Goal: Find specific fact: Find specific fact

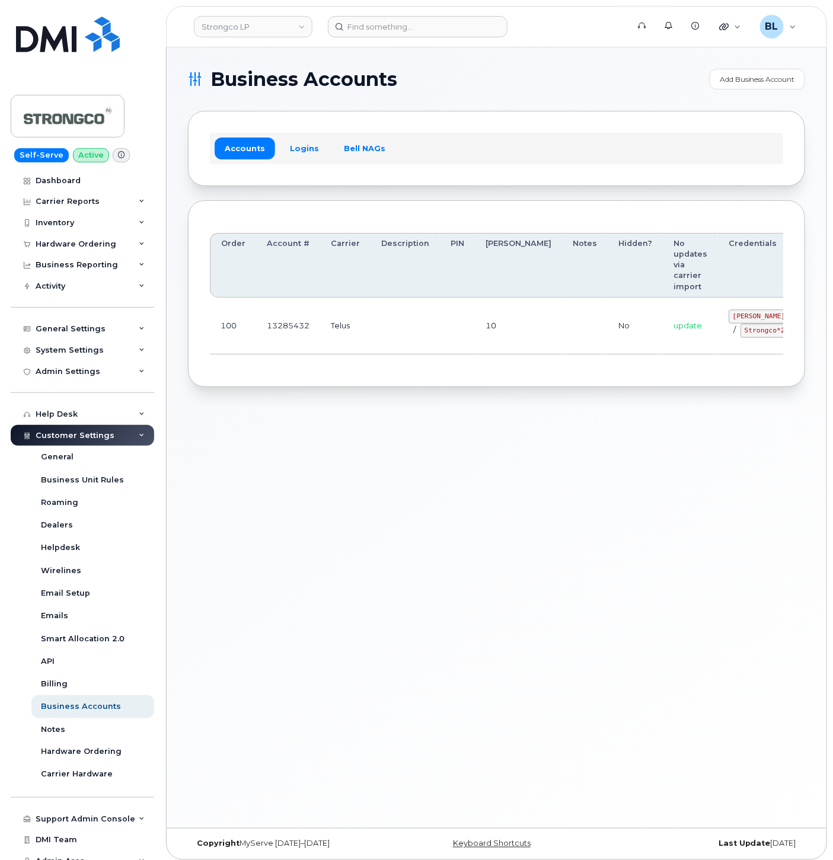
drag, startPoint x: 538, startPoint y: 334, endPoint x: 694, endPoint y: 339, distance: 156.6
click at [728, 315] on code "GHada@strongco.com" at bounding box center [815, 316] width 174 height 14
drag, startPoint x: 670, startPoint y: 315, endPoint x: 737, endPoint y: 317, distance: 66.4
click at [737, 317] on code "GHada@strongco.com" at bounding box center [815, 316] width 174 height 14
copy code "GHada@strongco.com"
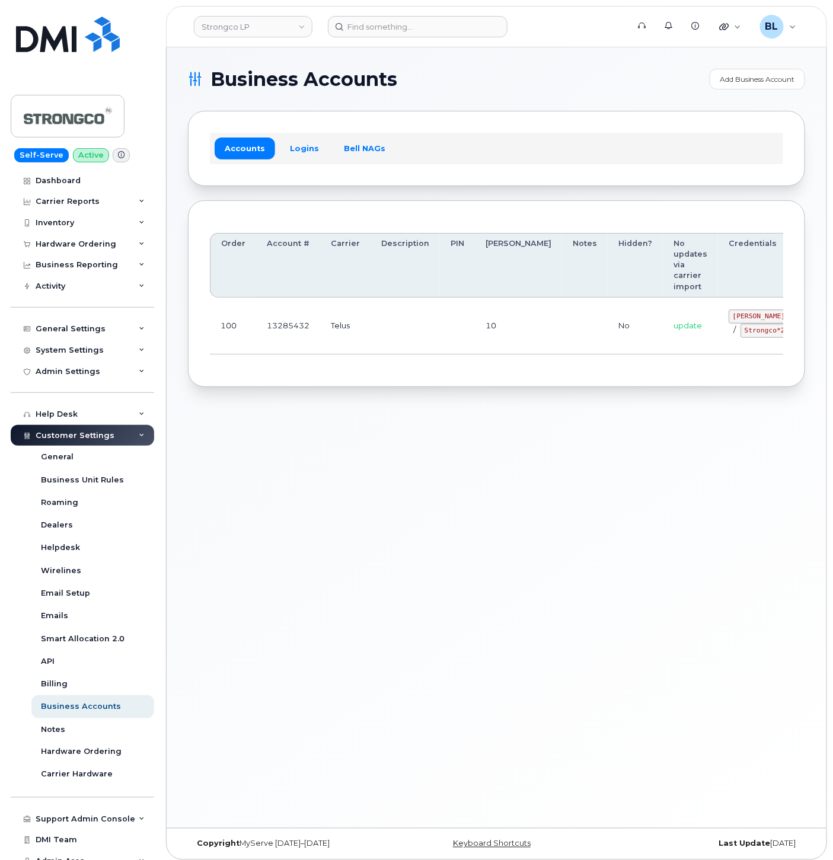
drag, startPoint x: 344, startPoint y: 319, endPoint x: 629, endPoint y: 339, distance: 285.8
click at [346, 320] on td "Telus" at bounding box center [345, 326] width 50 height 57
drag, startPoint x: 680, startPoint y: 330, endPoint x: 723, endPoint y: 335, distance: 43.7
click at [740, 335] on code "Strongco*20" at bounding box center [766, 331] width 53 height 14
copy code "Strongco*20"
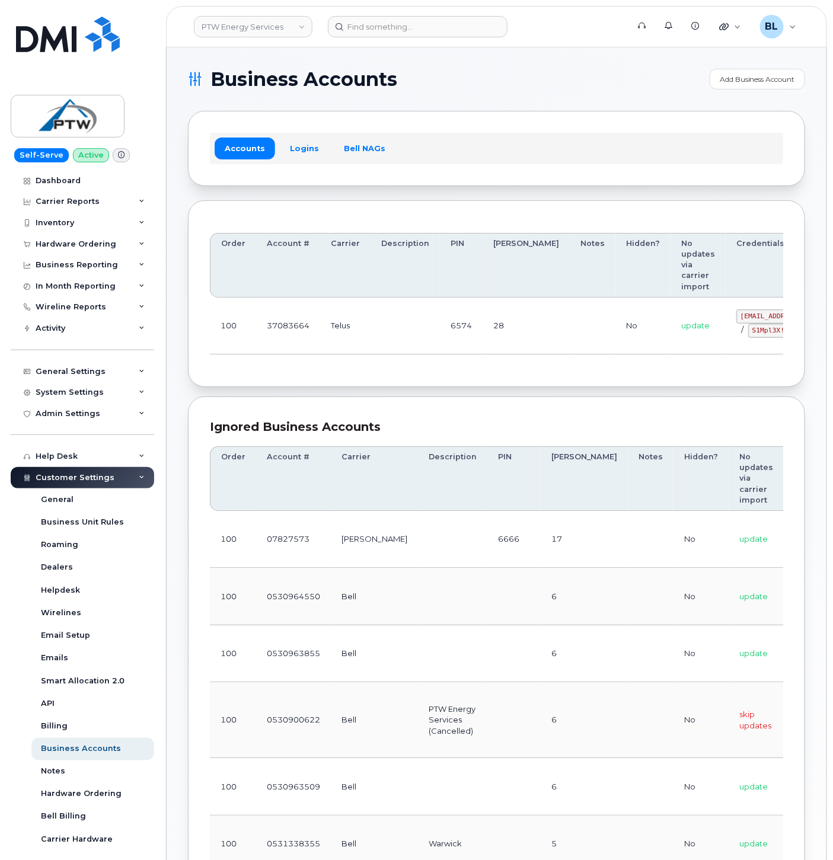
drag, startPoint x: 215, startPoint y: 314, endPoint x: 335, endPoint y: 321, distance: 120.5
click at [215, 314] on td "100" at bounding box center [233, 326] width 46 height 57
drag, startPoint x: 676, startPoint y: 311, endPoint x: 771, endPoint y: 318, distance: 95.7
click at [771, 318] on td "svc_simplex@ptwenergy.com / S1Mpl3X!56Zz!" at bounding box center [783, 326] width 143 height 57
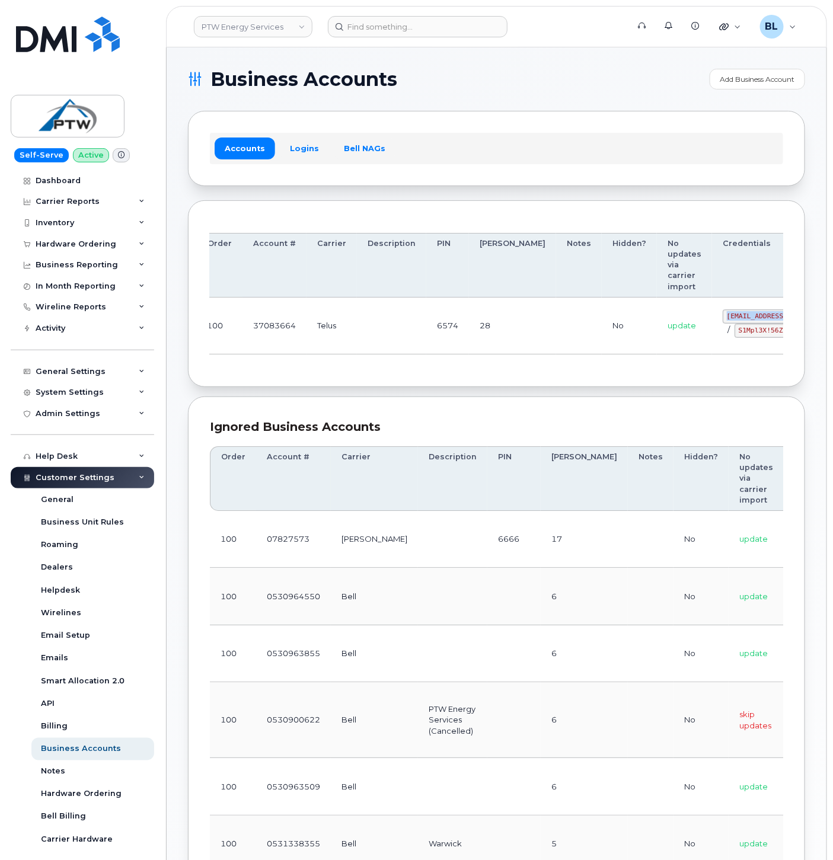
copy code "svc_simplex@ptwenergy.com"
drag, startPoint x: 237, startPoint y: 333, endPoint x: 324, endPoint y: 328, distance: 87.3
click at [237, 332] on td "100" at bounding box center [219, 326] width 46 height 57
drag, startPoint x: 676, startPoint y: 329, endPoint x: 727, endPoint y: 337, distance: 51.6
click at [728, 337] on div "svc_simplex@ptwenergy.com / S1Mpl3X!56Zz!" at bounding box center [784, 323] width 122 height 28
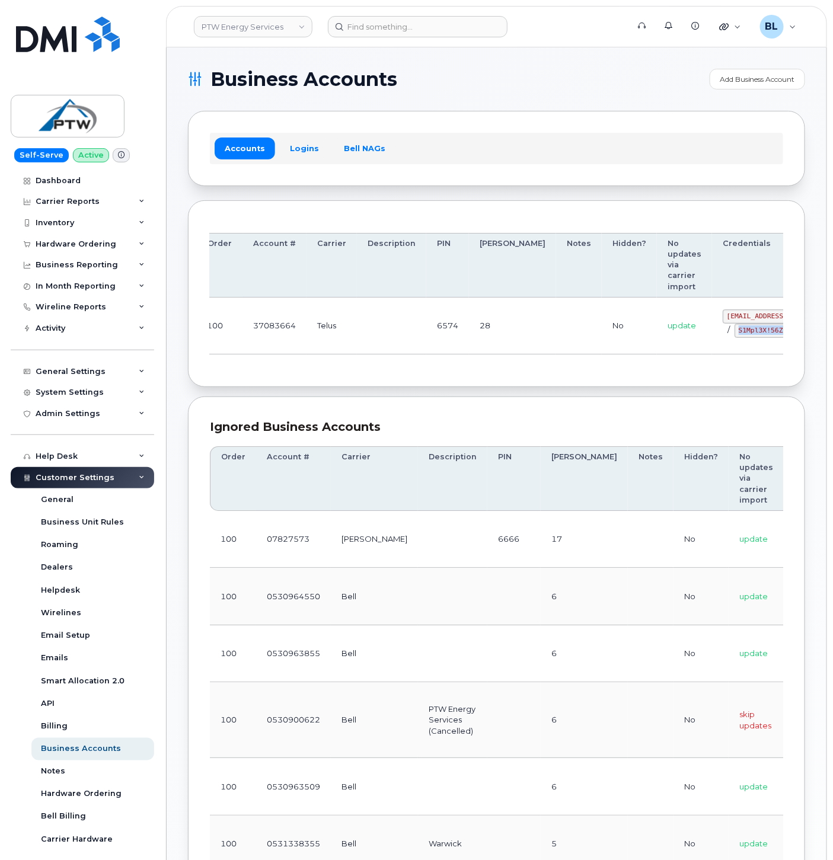
copy code "S1Mpl3X!56Zz!"
drag, startPoint x: 260, startPoint y: 376, endPoint x: 285, endPoint y: 306, distance: 74.4
click at [260, 376] on div "Order Account # Carrier Description PIN Bill Day Notes Hidden? No updates via c…" at bounding box center [496, 293] width 617 height 187
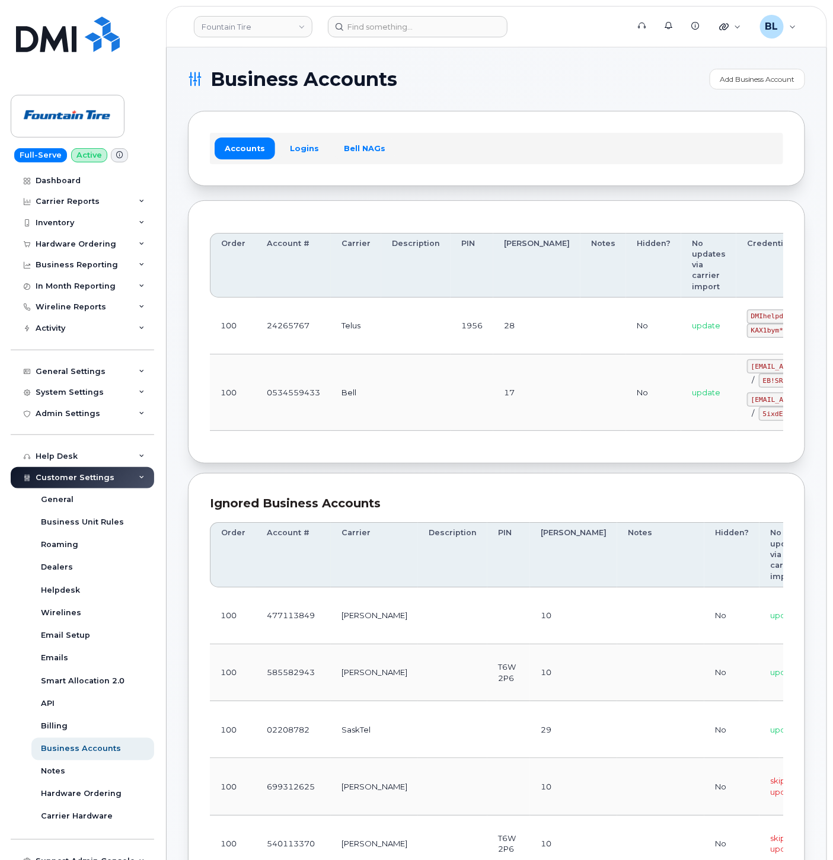
drag, startPoint x: 432, startPoint y: 328, endPoint x: 430, endPoint y: 319, distance: 9.6
click at [431, 325] on td at bounding box center [415, 326] width 69 height 57
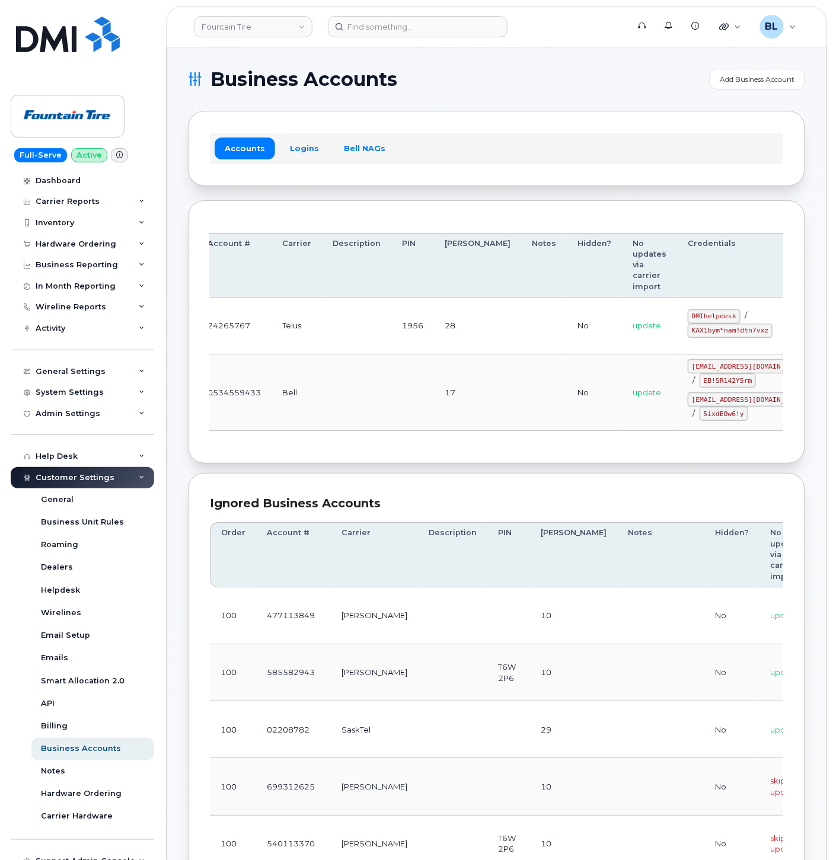
drag, startPoint x: 582, startPoint y: 318, endPoint x: 721, endPoint y: 327, distance: 139.6
drag, startPoint x: 658, startPoint y: 317, endPoint x: 673, endPoint y: 318, distance: 15.5
click at [688, 318] on code "DMIhelpdesk" at bounding box center [714, 316] width 53 height 14
copy code "DMIhelpdesk"
drag, startPoint x: 629, startPoint y: 332, endPoint x: 700, endPoint y: 334, distance: 71.2
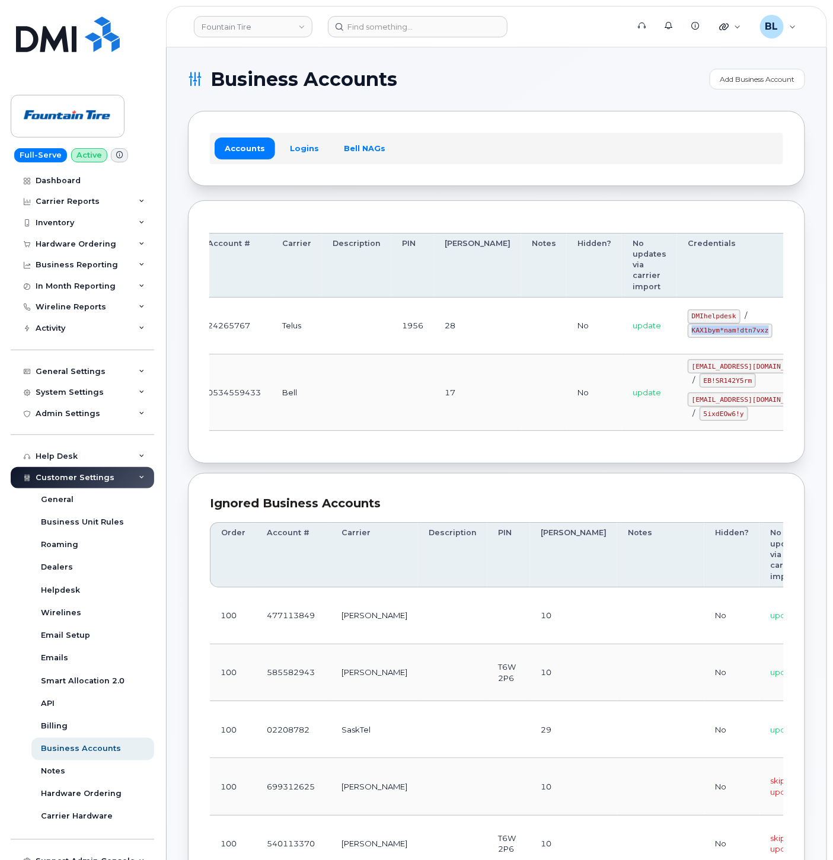
click at [700, 334] on code "KAX1bym*nam!dtn7vxz" at bounding box center [730, 331] width 85 height 14
copy code "KAX1bym*nam!dtn7vxz"
click at [313, 375] on td "Bell" at bounding box center [296, 392] width 50 height 76
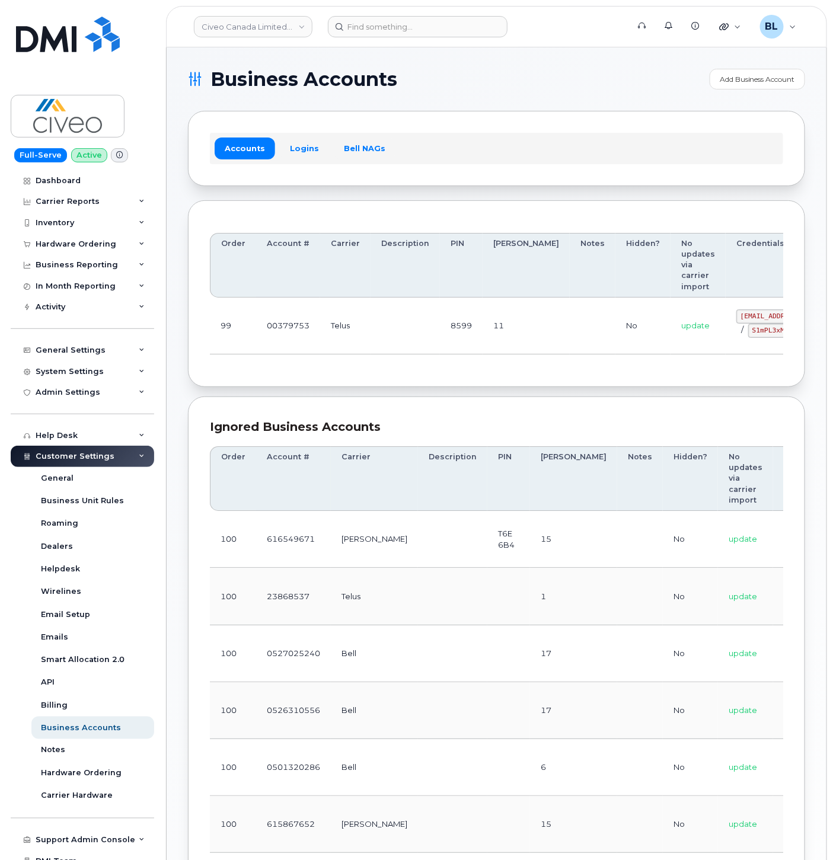
drag, startPoint x: 570, startPoint y: 326, endPoint x: 714, endPoint y: 331, distance: 143.5
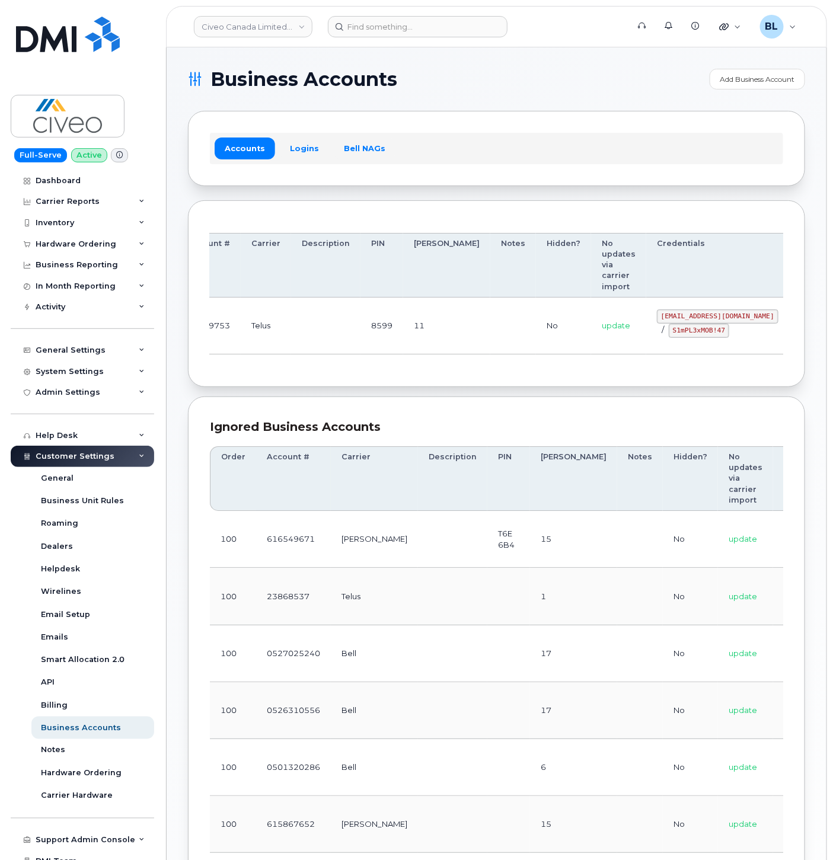
scroll to position [0, 85]
drag, startPoint x: 593, startPoint y: 317, endPoint x: 702, endPoint y: 318, distance: 109.1
click at [702, 318] on code "[EMAIL_ADDRESS][DOMAIN_NAME]" at bounding box center [712, 316] width 122 height 14
copy code "[EMAIL_ADDRESS][DOMAIN_NAME]"
drag, startPoint x: 603, startPoint y: 328, endPoint x: 654, endPoint y: 333, distance: 51.8
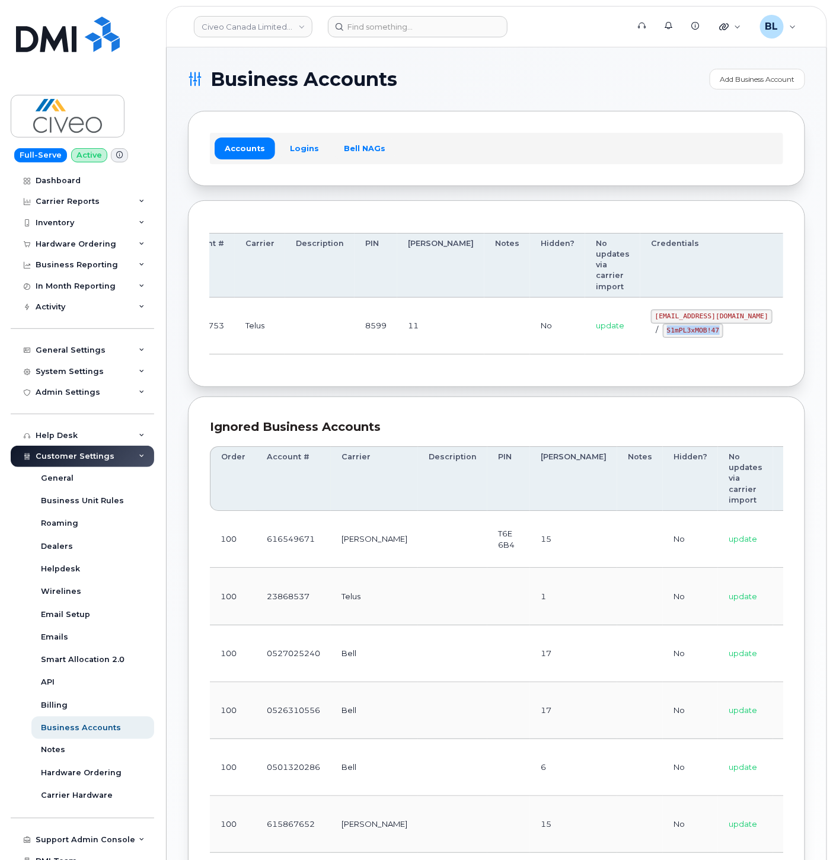
click at [663, 333] on code "S1mPL3xMOB!47" at bounding box center [693, 331] width 60 height 14
copy code "S1mPL3xMOB!47"
click at [290, 333] on td at bounding box center [319, 326] width 69 height 57
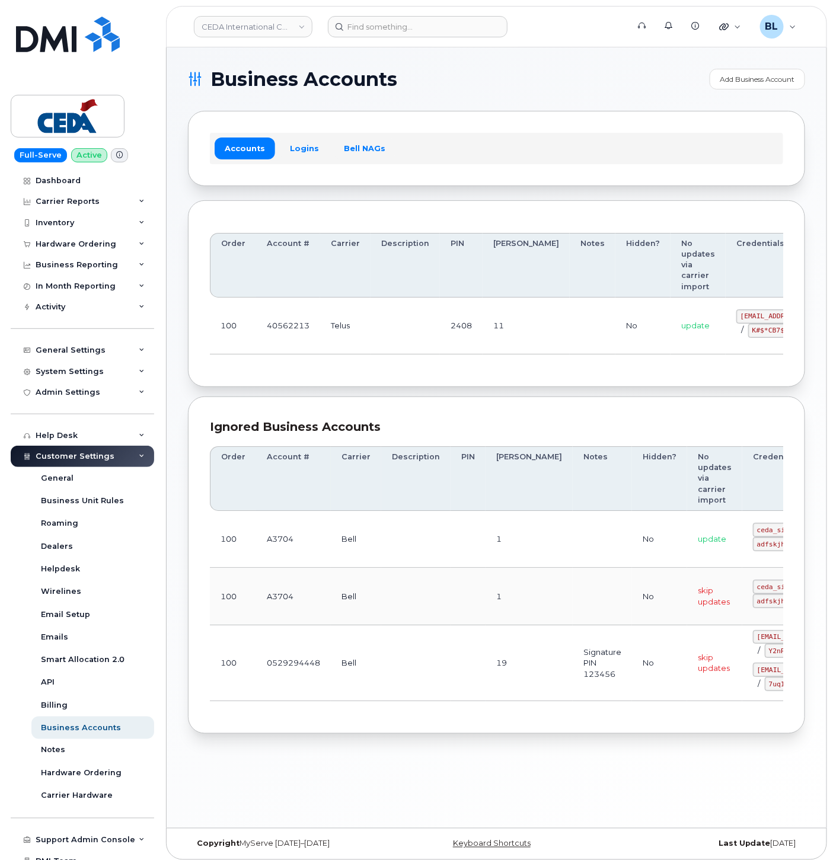
click at [326, 336] on td "Telus" at bounding box center [345, 326] width 50 height 57
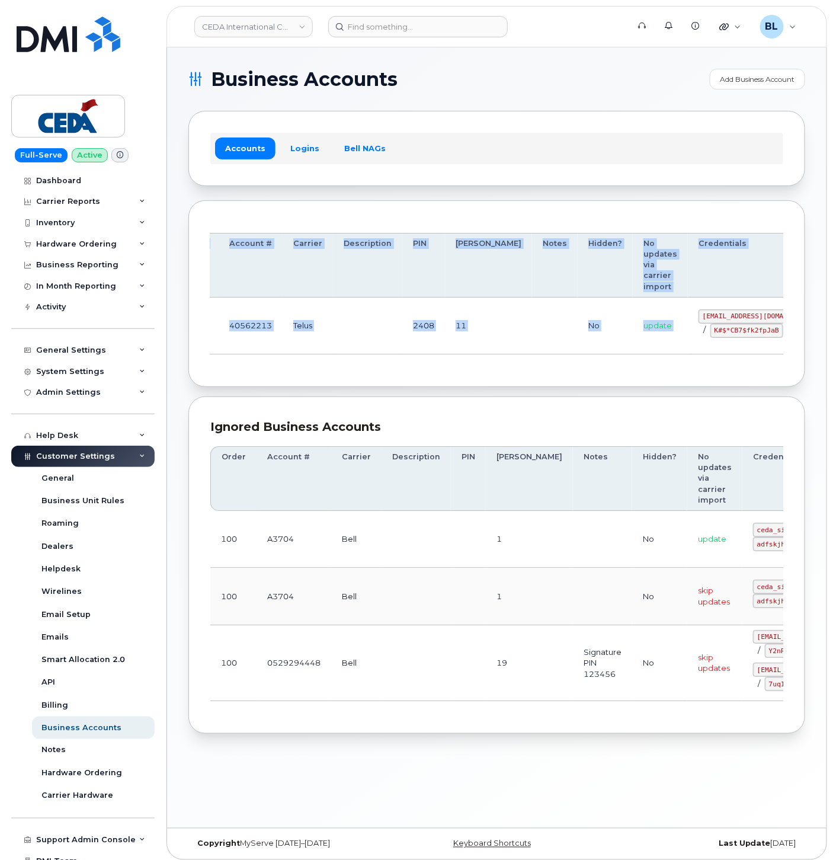
scroll to position [0, 56]
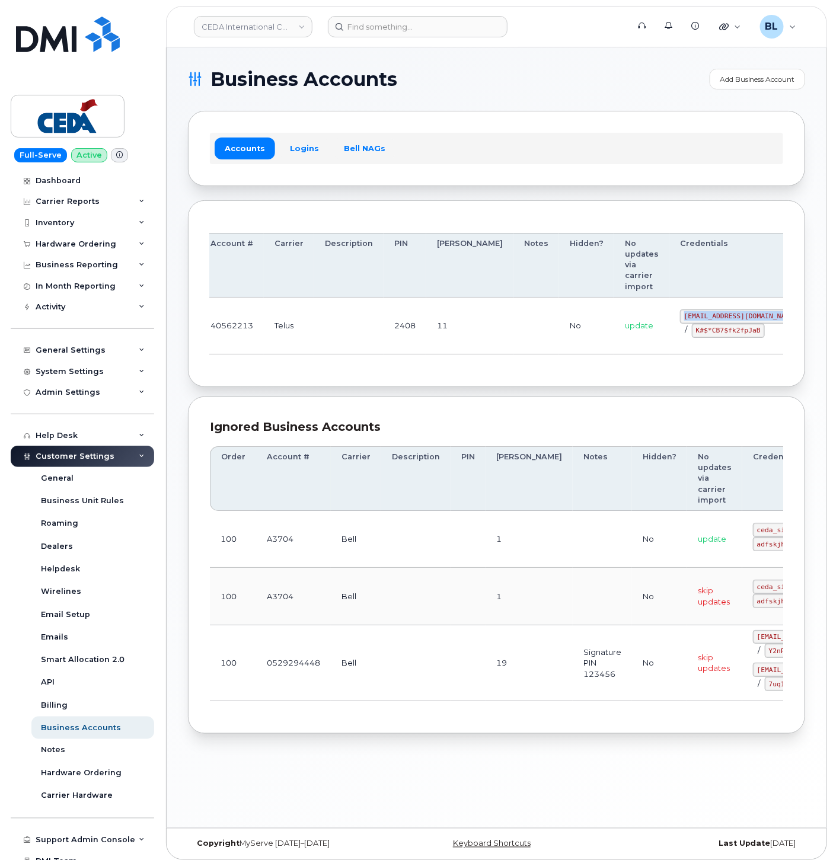
drag, startPoint x: 674, startPoint y: 314, endPoint x: 714, endPoint y: 314, distance: 40.3
click at [714, 314] on code "[EMAIL_ADDRESS][DOMAIN_NAME]" at bounding box center [741, 316] width 122 height 14
copy code "[EMAIL_ADDRESS][DOMAIN_NAME]"
click at [384, 353] on td "2408" at bounding box center [405, 326] width 43 height 57
drag, startPoint x: 635, startPoint y: 331, endPoint x: 695, endPoint y: 337, distance: 60.2
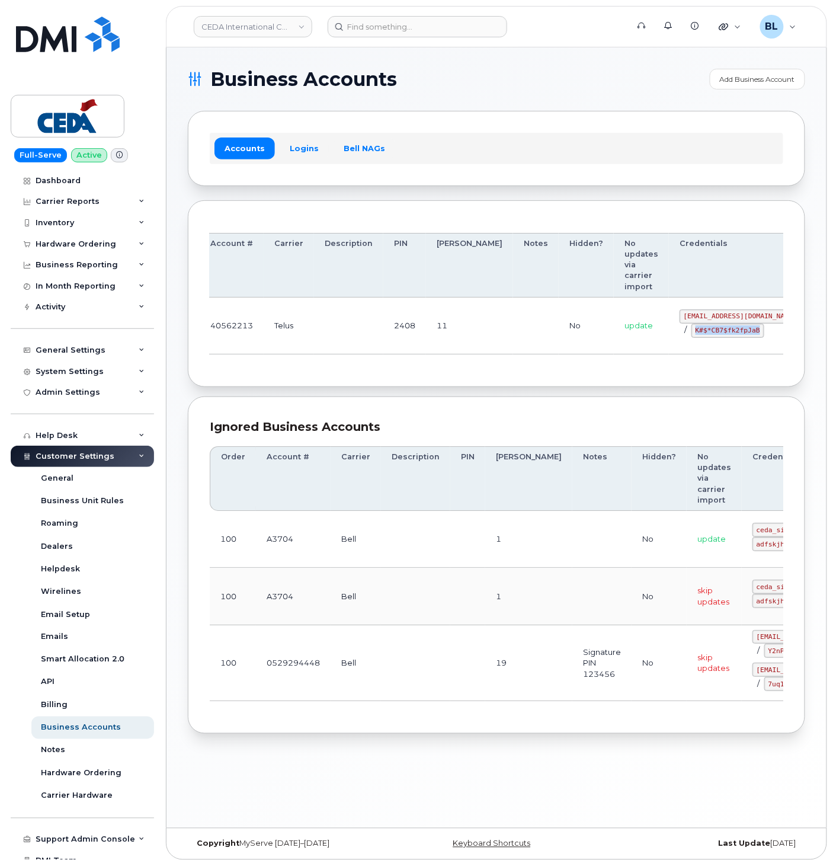
click at [695, 337] on code "K#$*CB7$fk2fpJaB" at bounding box center [728, 331] width 73 height 14
copy code "K#$*CB7$fk2fpJaB"
click at [188, 334] on div "Order Account # Carrier Description PIN [PERSON_NAME] Notes Hidden? No updates …" at bounding box center [497, 293] width 618 height 187
